Goal: Check status: Check status

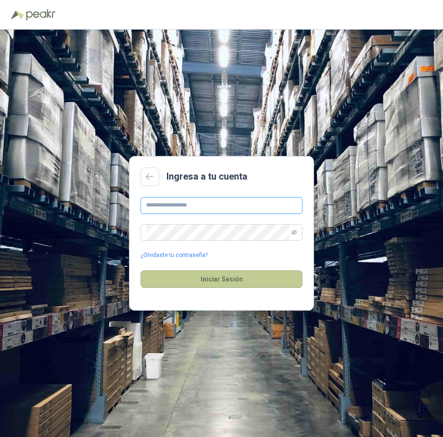
type input "**********"
click at [237, 283] on button "Iniciar Sesión" at bounding box center [222, 279] width 162 height 18
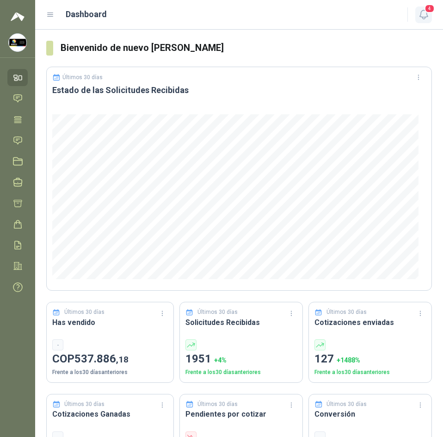
click at [425, 7] on span "4" at bounding box center [430, 8] width 10 height 9
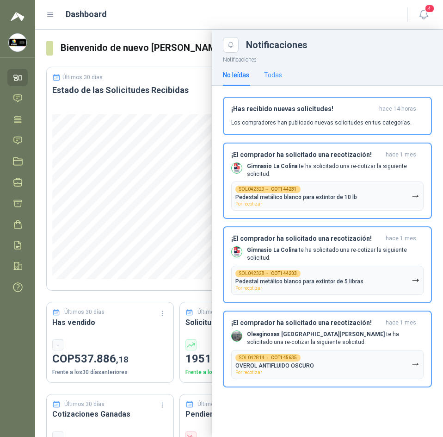
click at [274, 80] on div "Todas" at bounding box center [273, 74] width 18 height 21
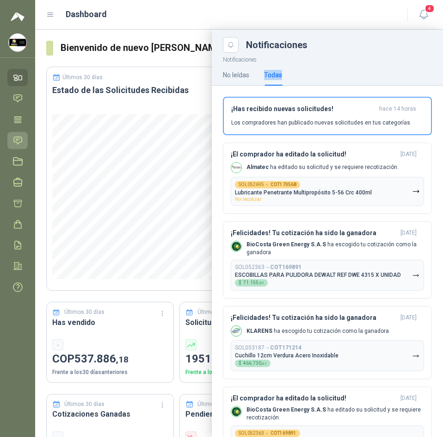
click at [23, 141] on link "Solicitudes" at bounding box center [17, 140] width 20 height 17
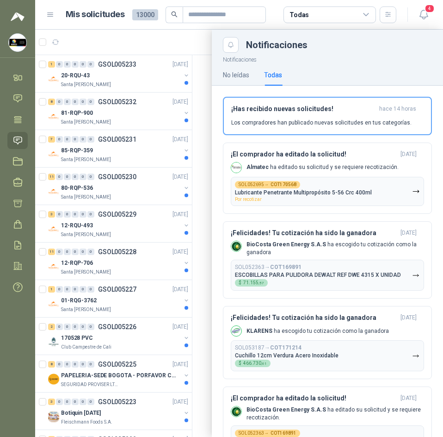
click at [199, 64] on div at bounding box center [239, 233] width 408 height 407
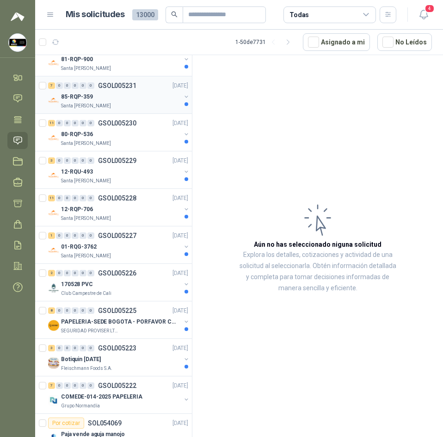
scroll to position [185, 0]
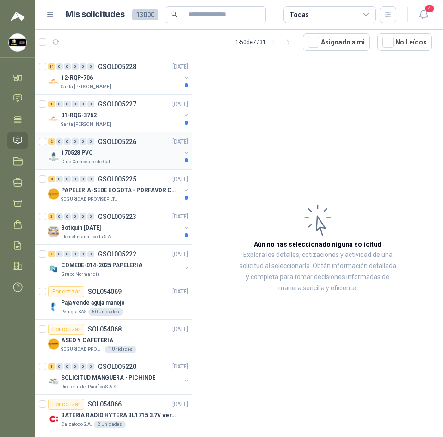
click at [140, 154] on div "170528 PVC" at bounding box center [121, 152] width 120 height 11
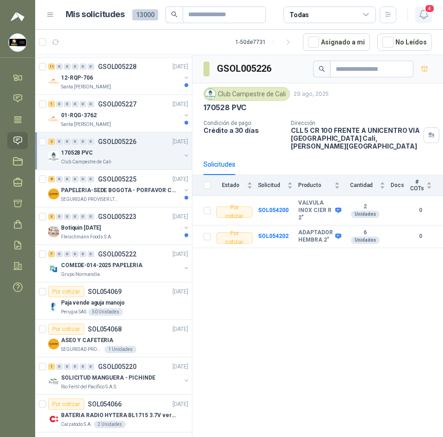
click at [418, 17] on icon "button" at bounding box center [424, 15] width 12 height 12
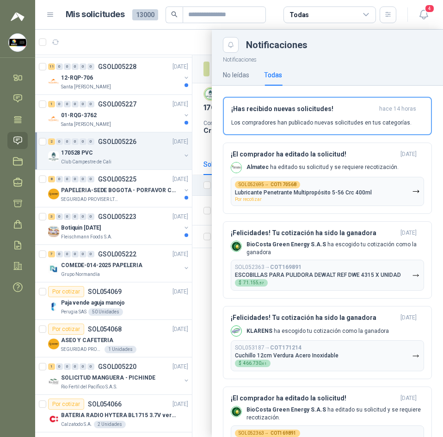
click at [157, 57] on div at bounding box center [239, 233] width 408 height 407
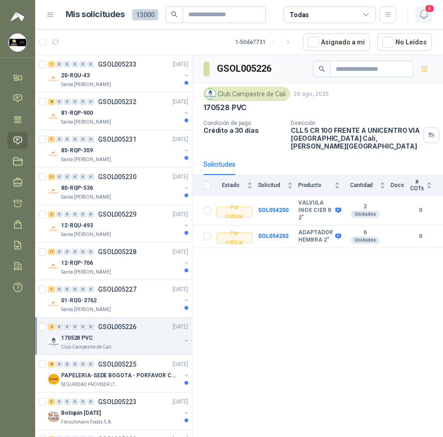
click at [422, 11] on icon "button" at bounding box center [424, 14] width 8 height 9
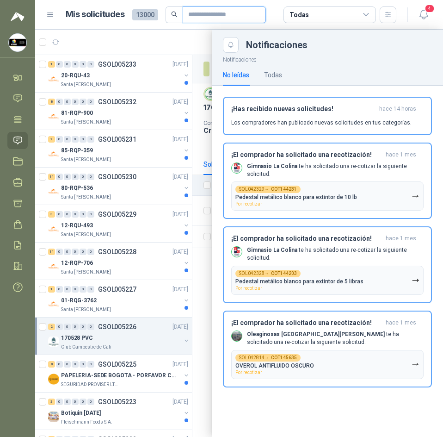
click at [192, 16] on input "text" at bounding box center [220, 15] width 65 height 16
click at [191, 32] on div at bounding box center [239, 233] width 408 height 407
